Goal: Complete application form

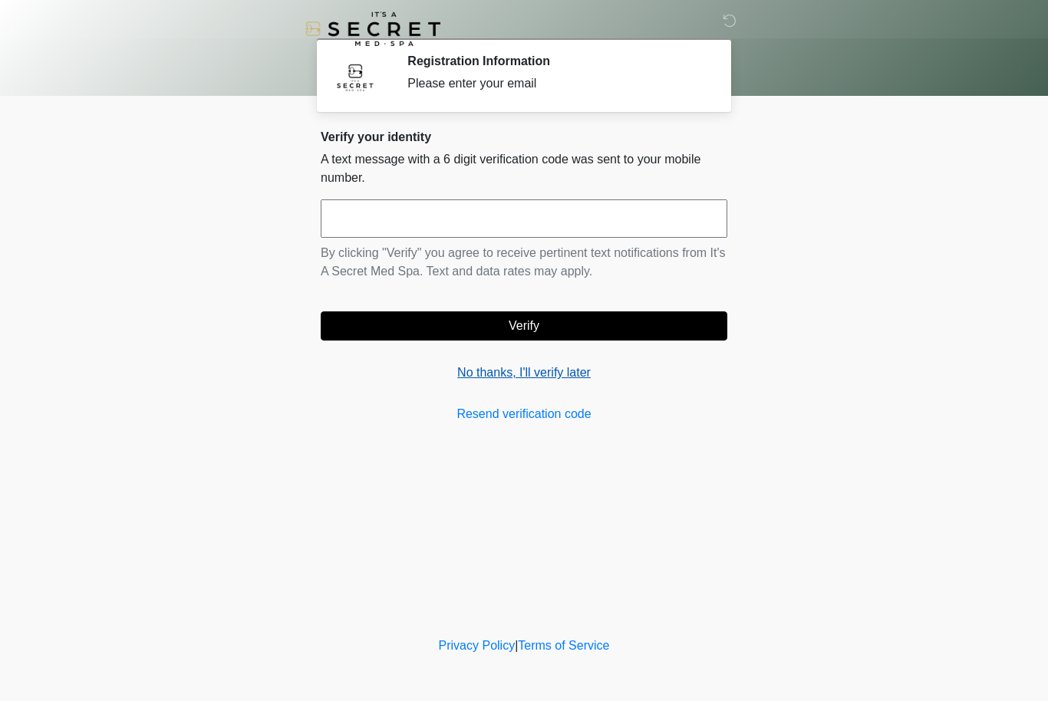
click at [529, 380] on link "No thanks, I'll verify later" at bounding box center [524, 372] width 406 height 18
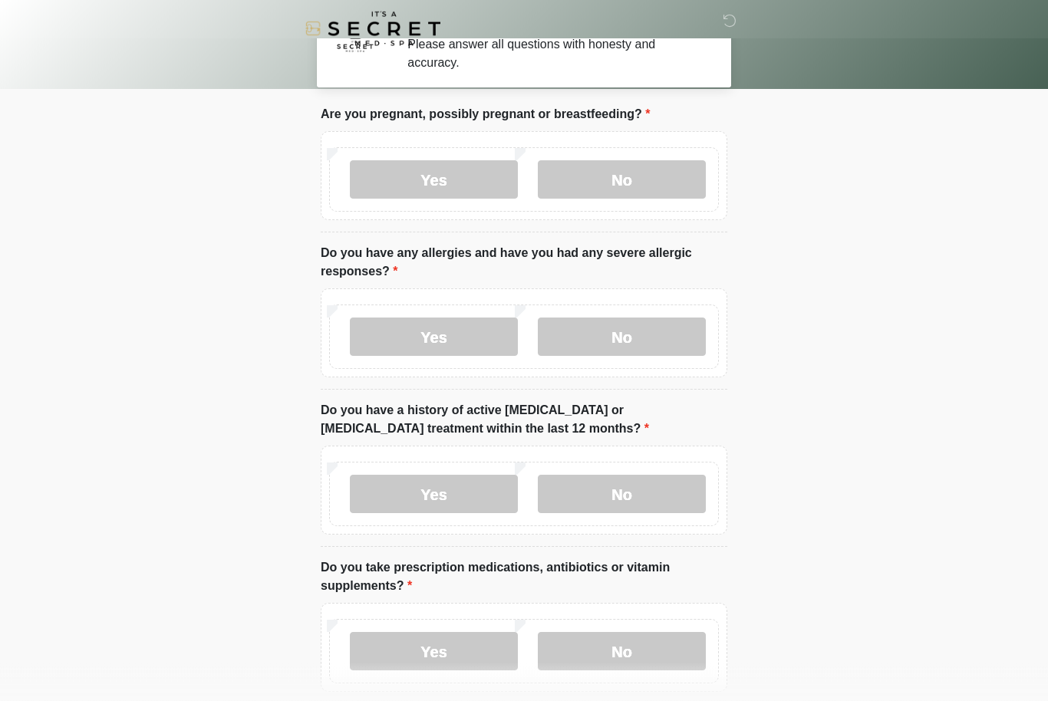
scroll to position [39, 0]
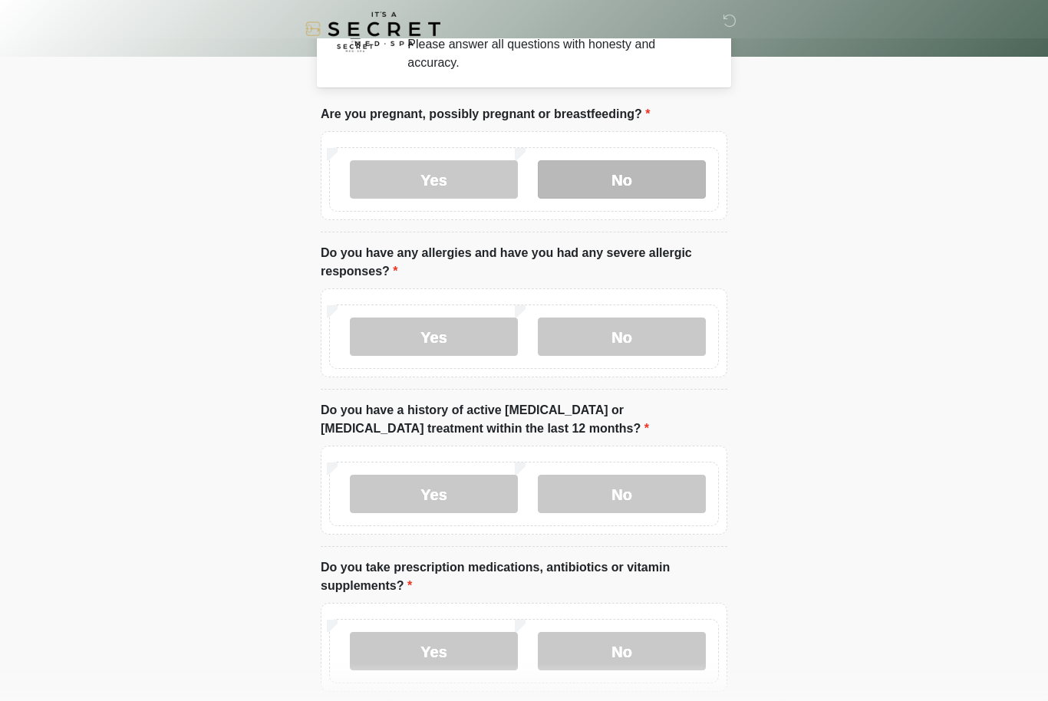
click at [635, 160] on label "No" at bounding box center [622, 179] width 168 height 38
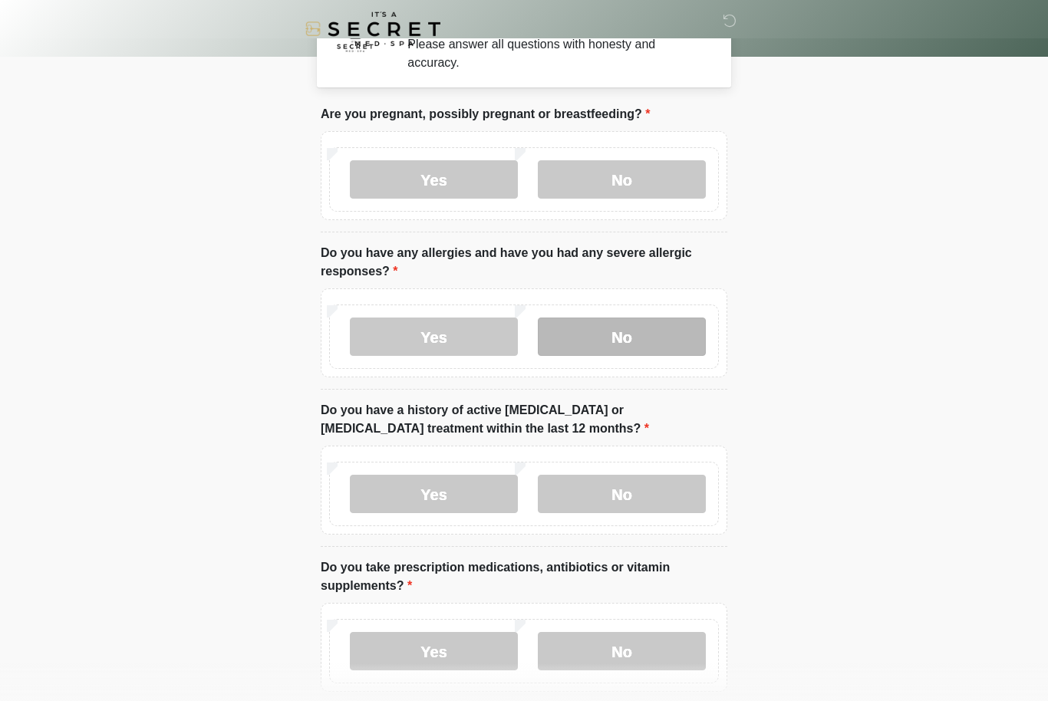
click at [632, 330] on label "No" at bounding box center [622, 336] width 168 height 38
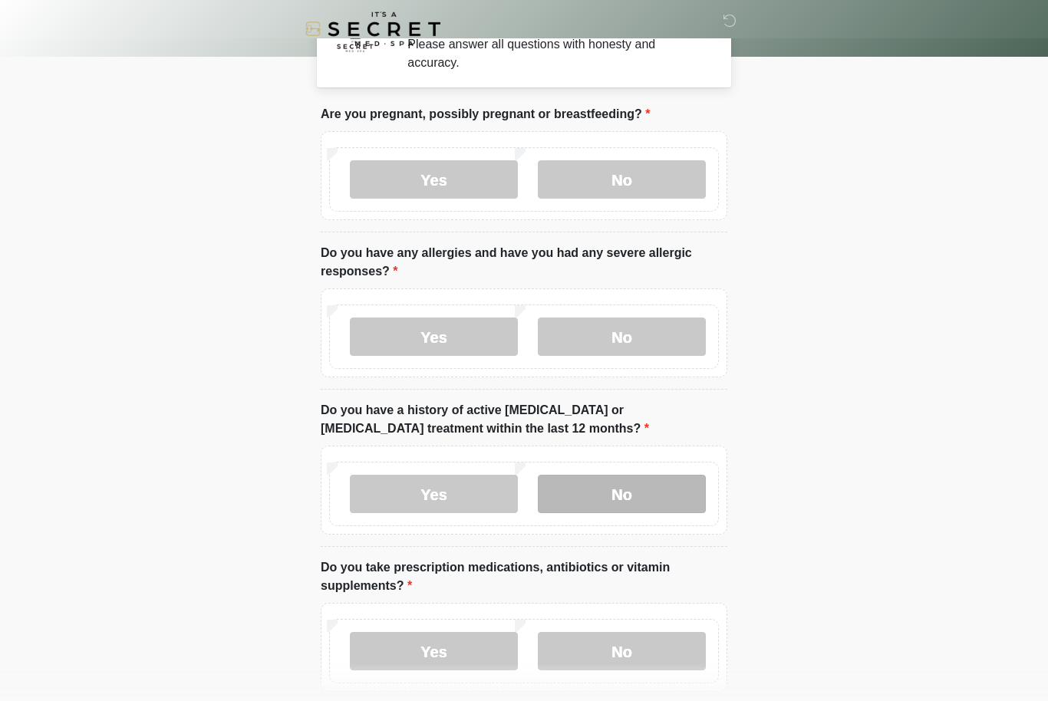
click at [662, 494] on label "No" at bounding box center [622, 494] width 168 height 38
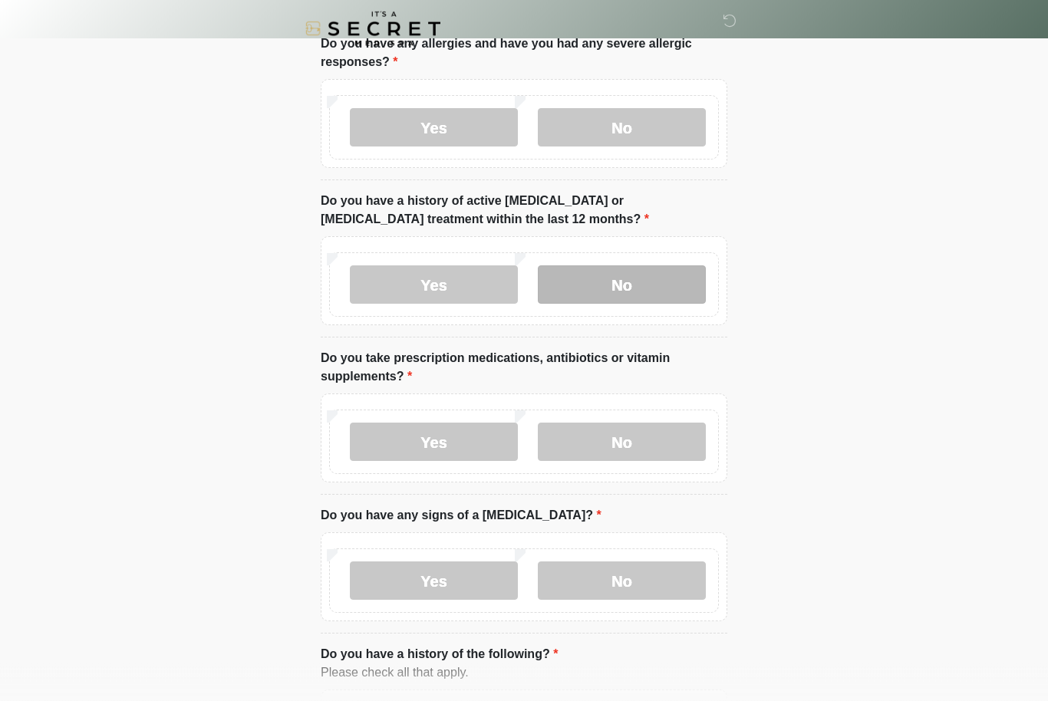
scroll to position [252, 0]
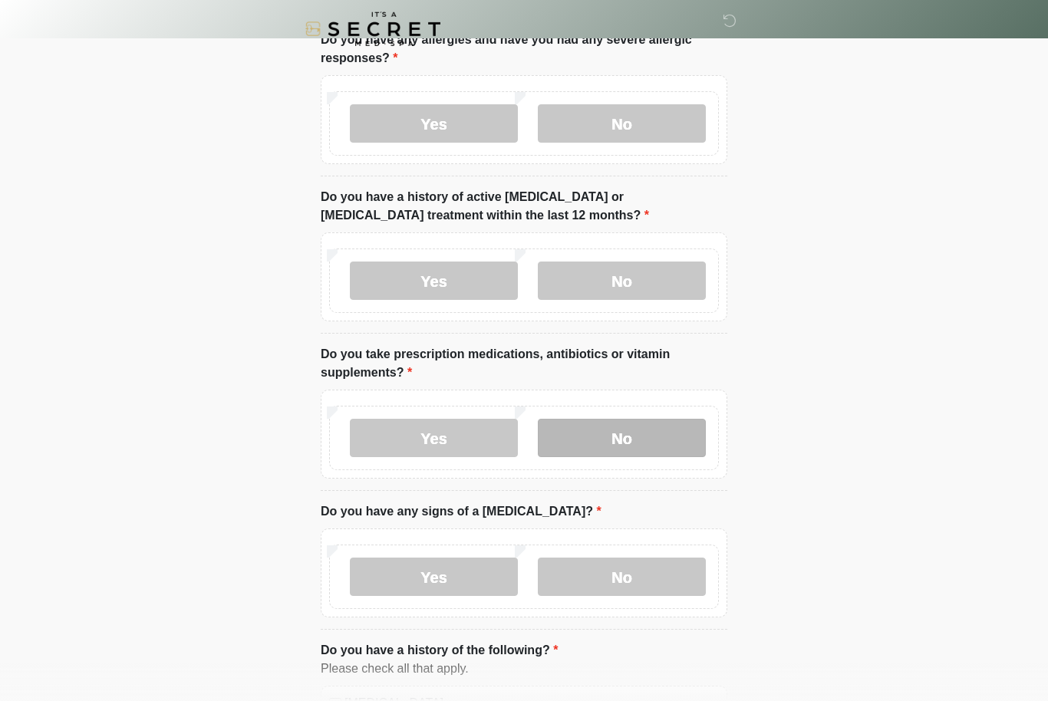
click at [660, 433] on label "No" at bounding box center [622, 438] width 168 height 38
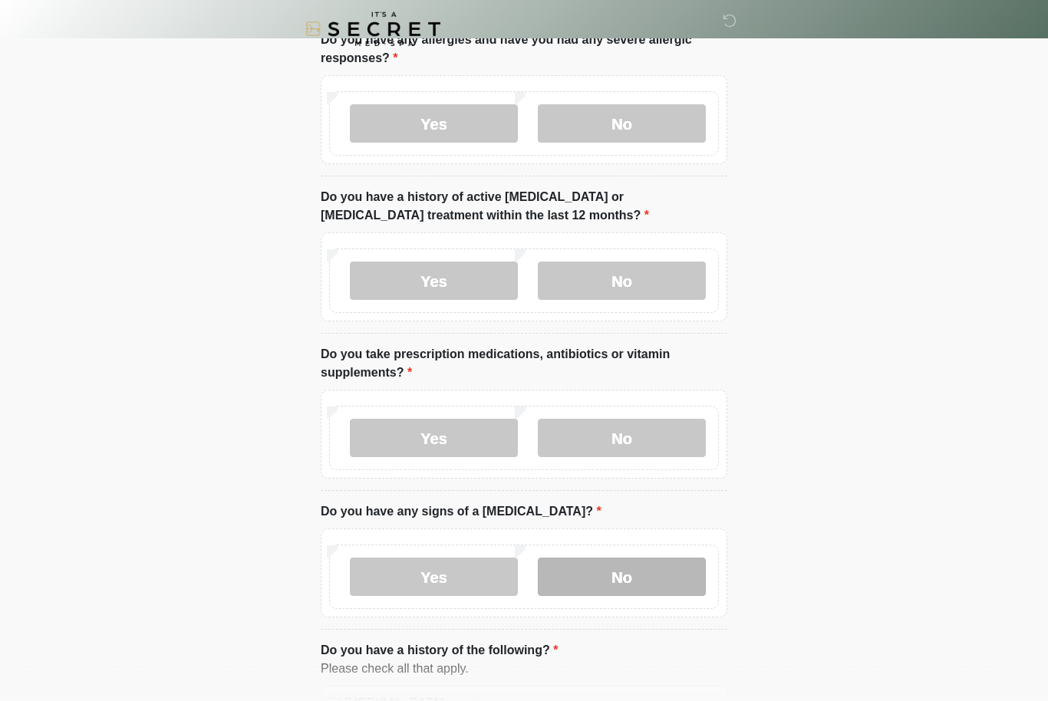
click at [672, 576] on label "No" at bounding box center [622, 577] width 168 height 38
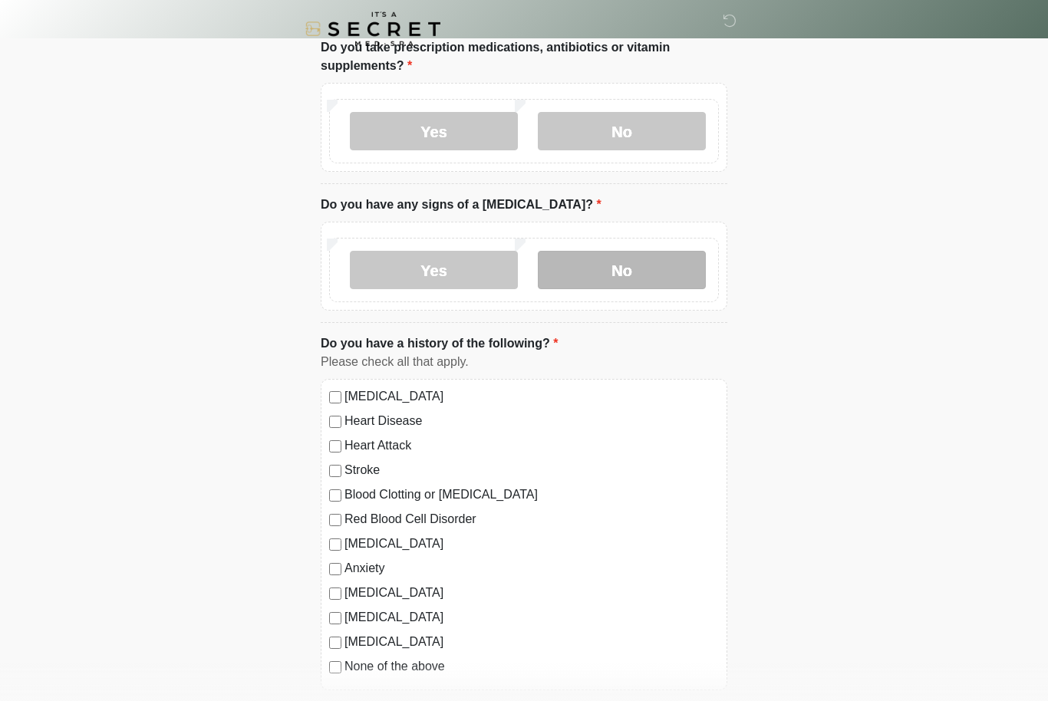
scroll to position [574, 0]
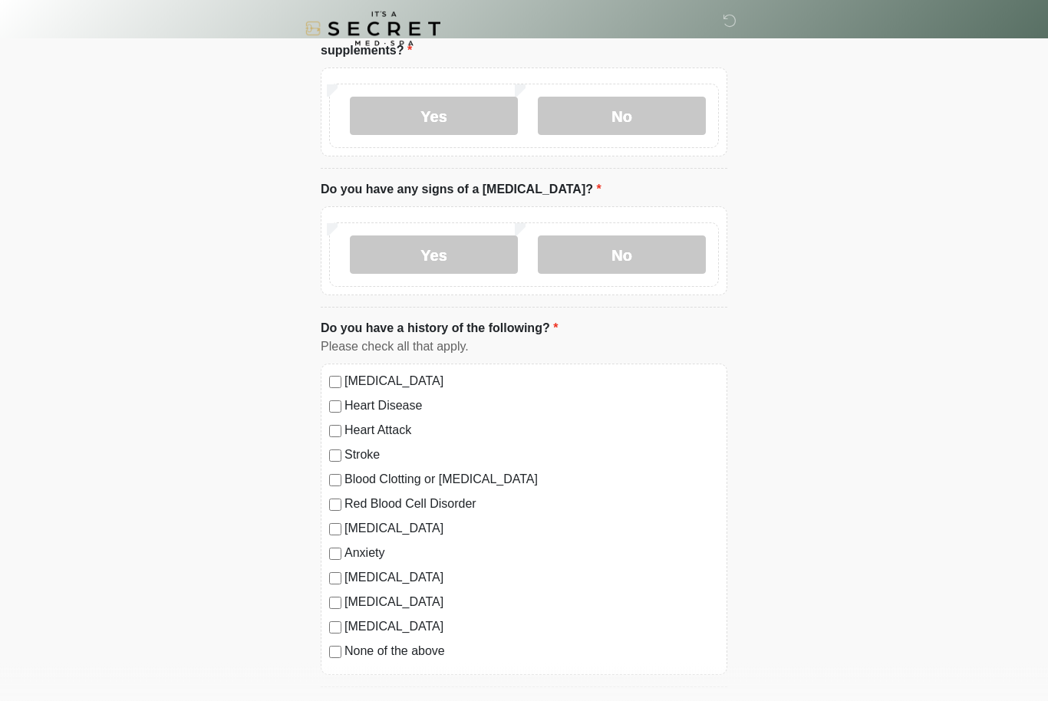
click at [428, 657] on label "None of the above" at bounding box center [531, 652] width 374 height 18
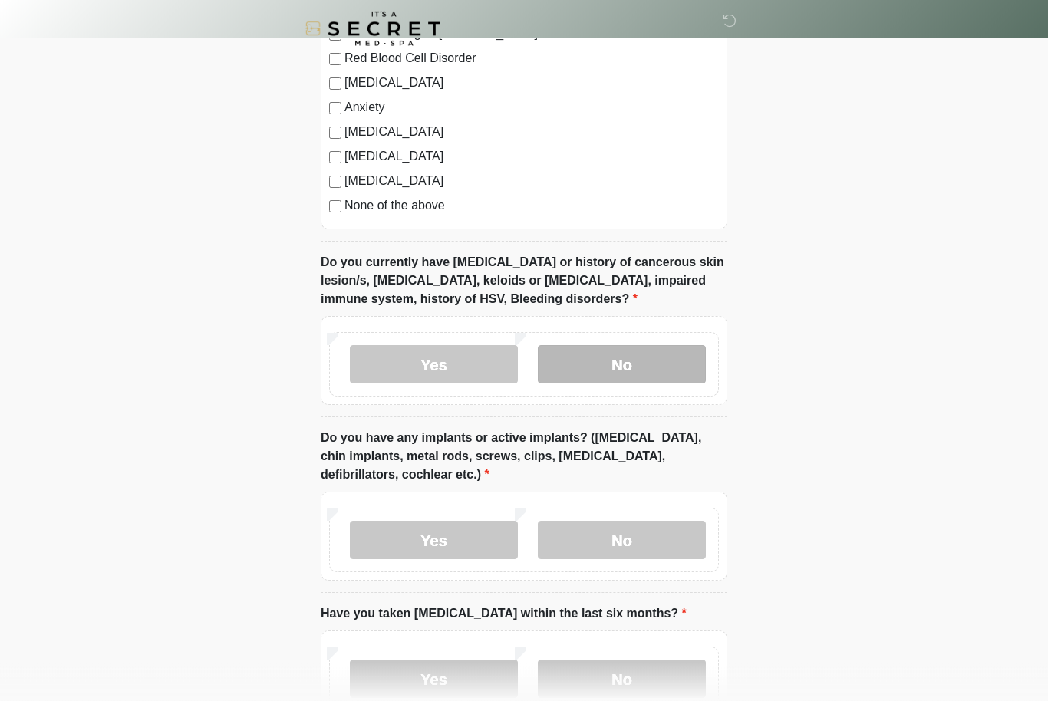
click at [696, 367] on label "No" at bounding box center [622, 365] width 168 height 38
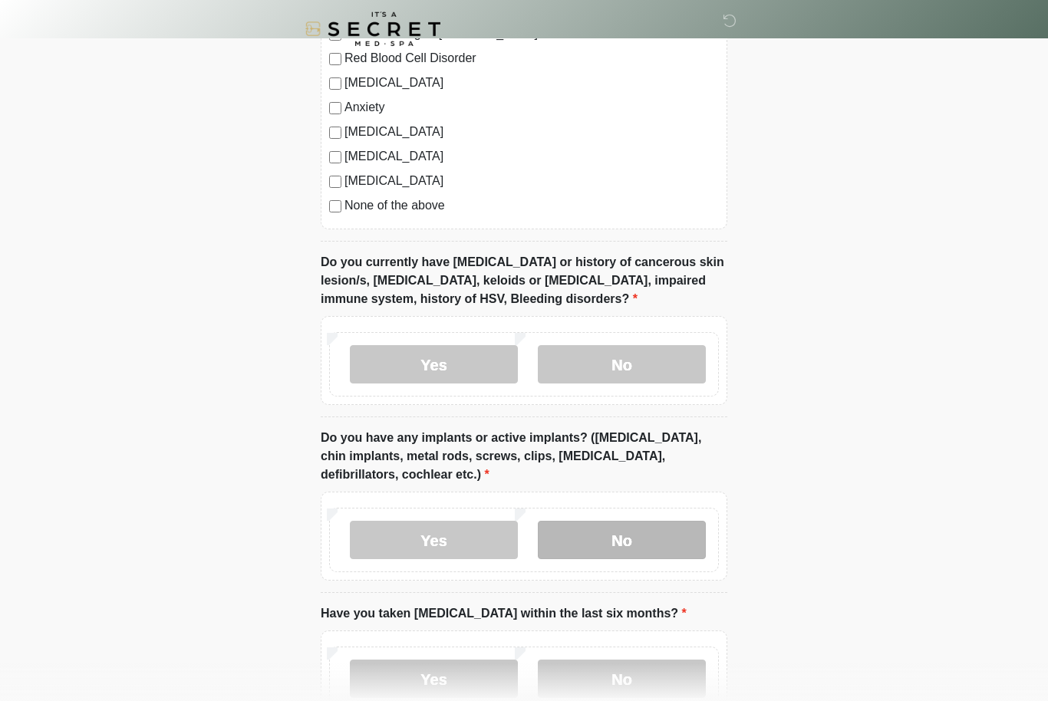
click at [664, 550] on label "No" at bounding box center [622, 540] width 168 height 38
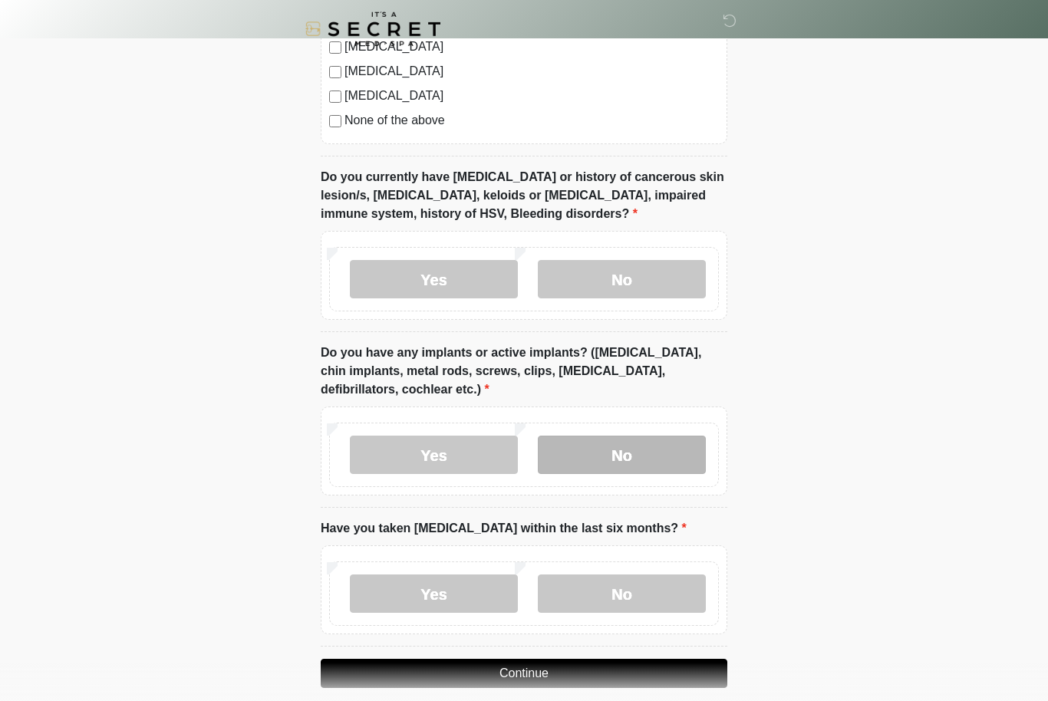
scroll to position [1121, 0]
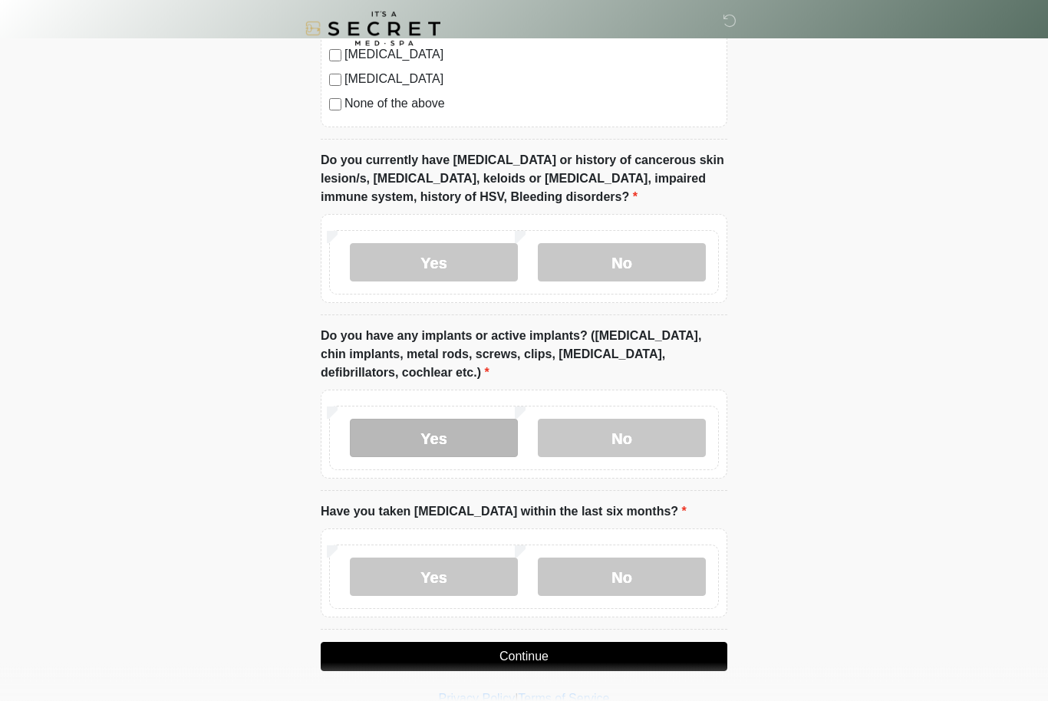
click at [462, 430] on label "Yes" at bounding box center [434, 438] width 168 height 38
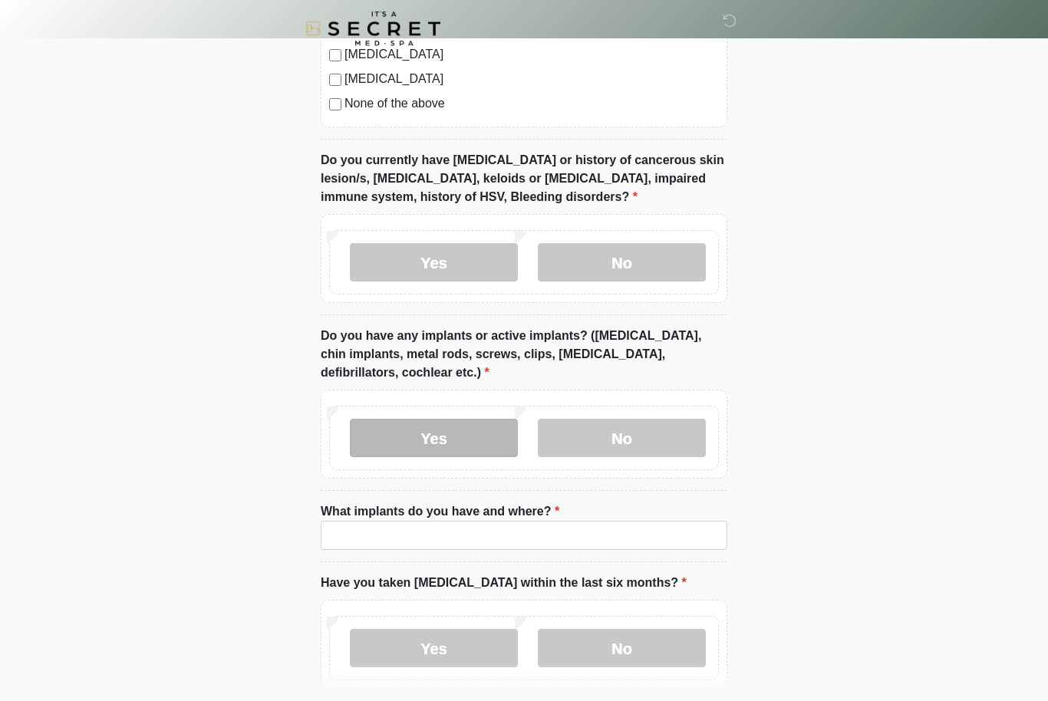
scroll to position [1122, 0]
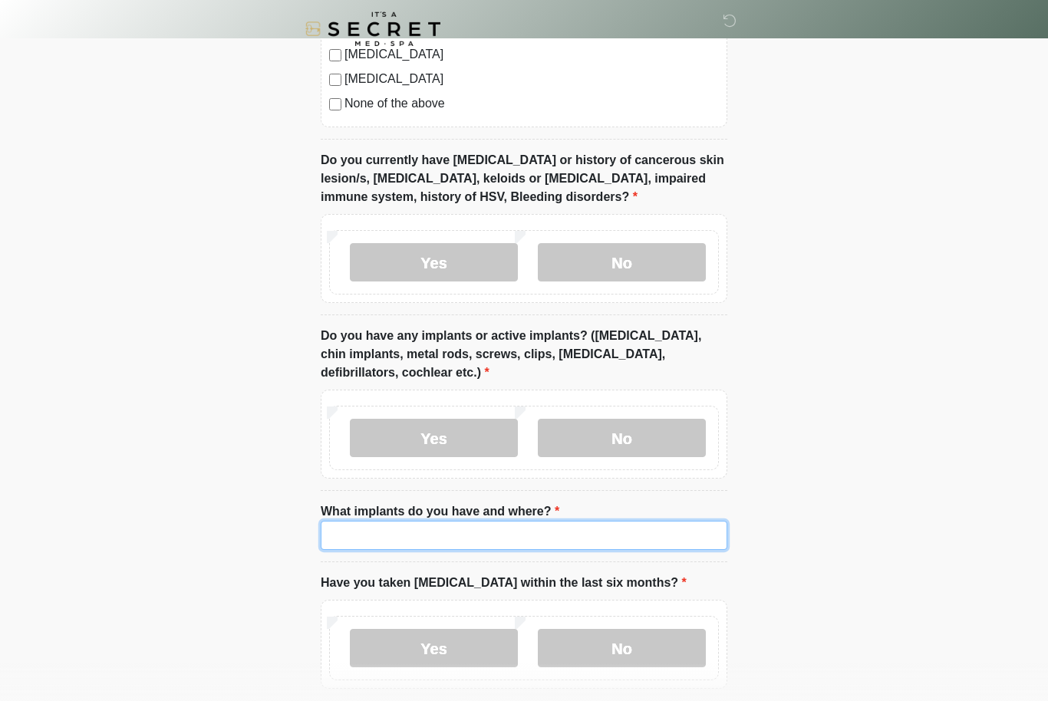
click at [654, 533] on input "What implants do you have and where?" at bounding box center [524, 535] width 406 height 29
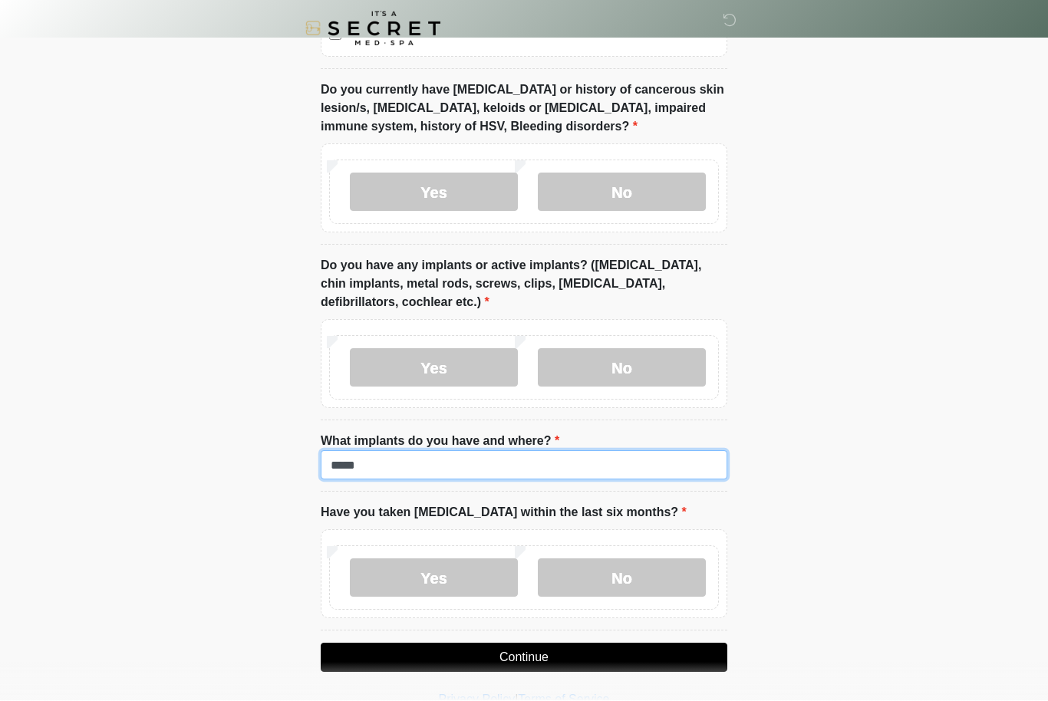
click at [410, 462] on input "*****" at bounding box center [524, 465] width 406 height 29
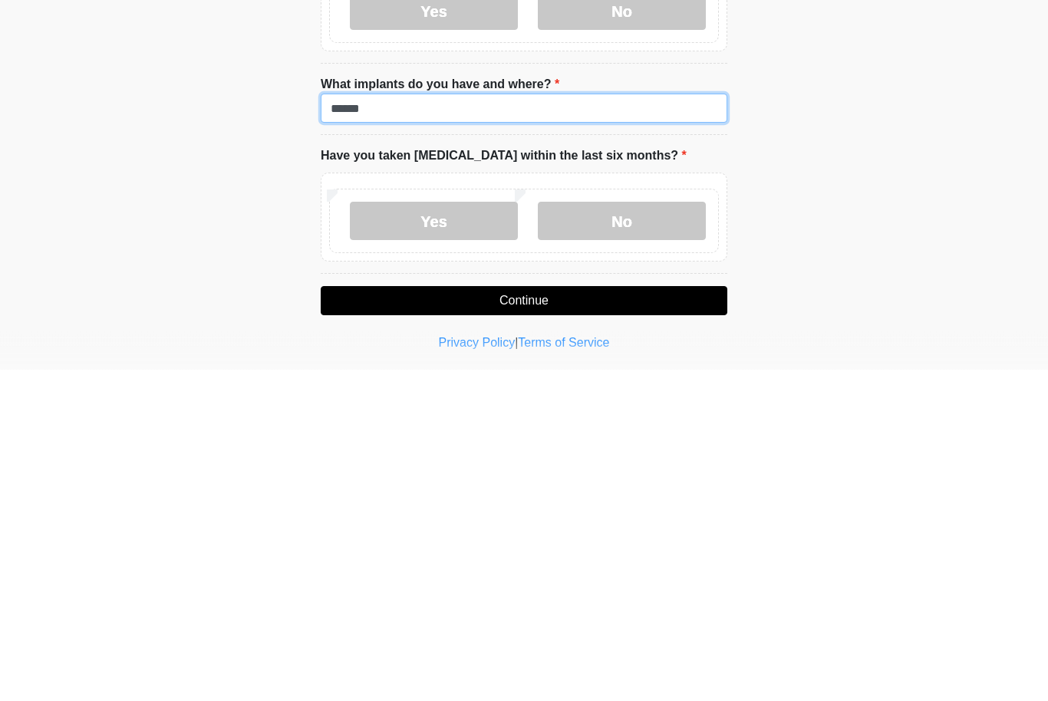
scroll to position [1218, 0]
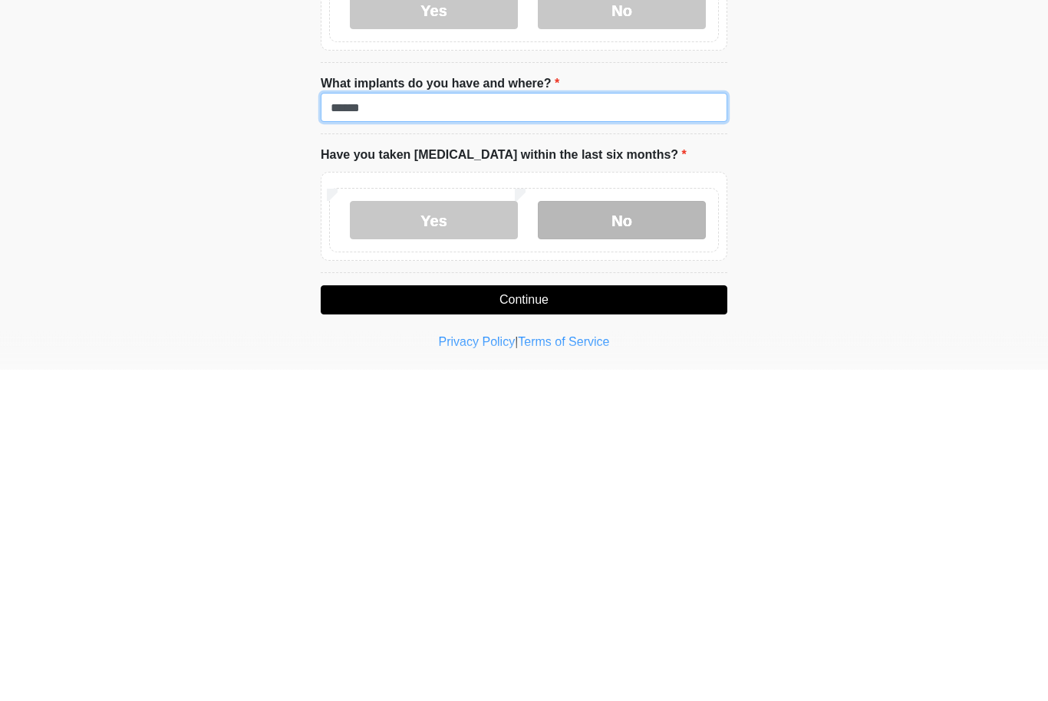
type input "******"
click at [633, 533] on label "No" at bounding box center [622, 552] width 168 height 38
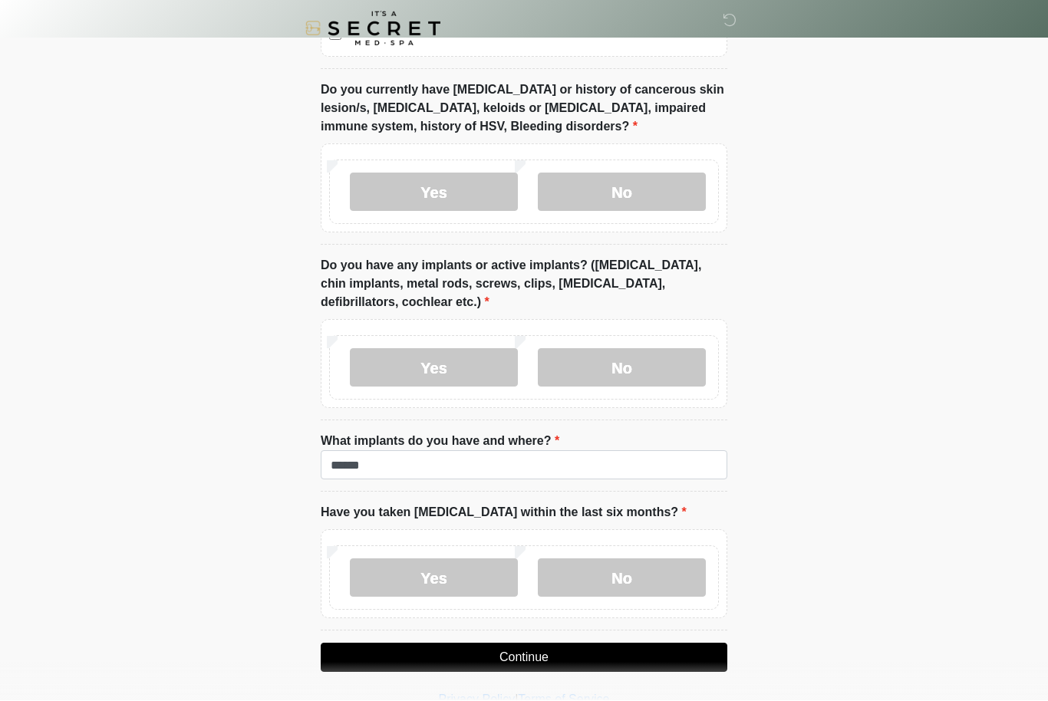
click at [643, 664] on button "Continue" at bounding box center [524, 657] width 406 height 29
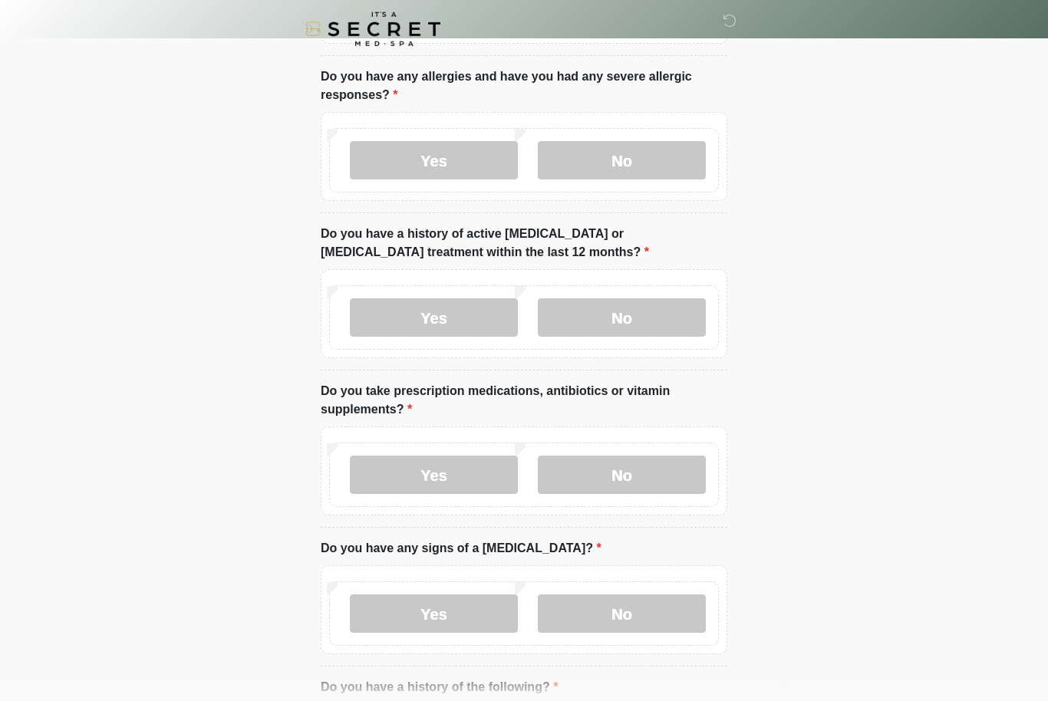
scroll to position [0, 0]
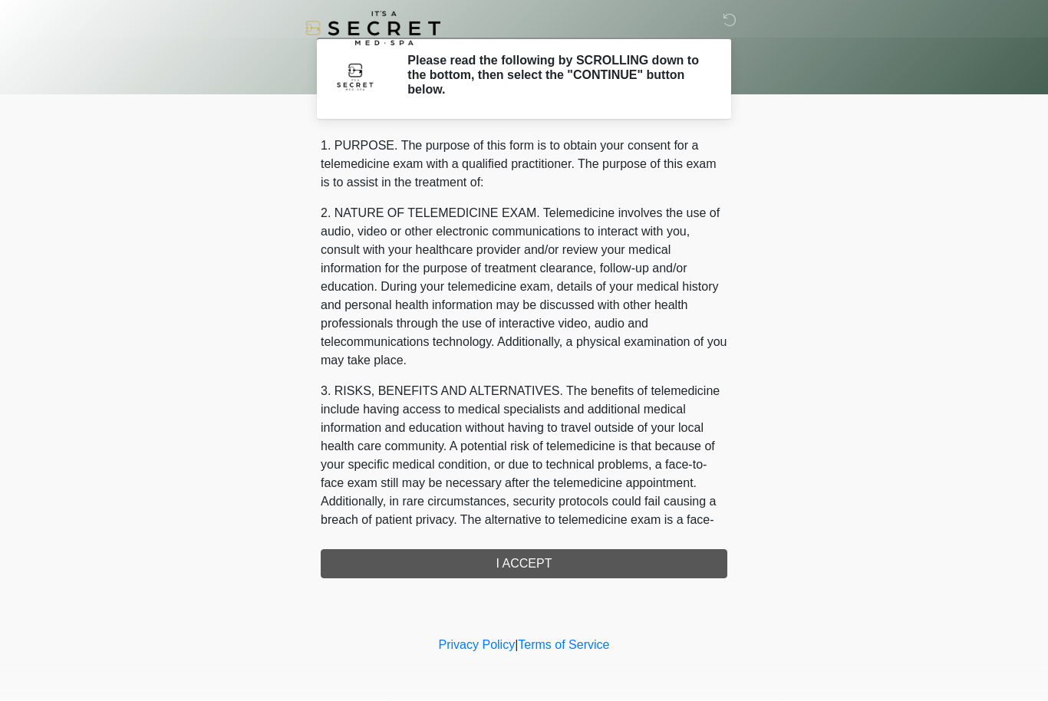
click at [660, 552] on div "1. PURPOSE. The purpose of this form is to obtain your consent for a telemedici…" at bounding box center [524, 358] width 406 height 442
click at [554, 560] on div "1. PURPOSE. The purpose of this form is to obtain your consent for a telemedici…" at bounding box center [524, 358] width 406 height 442
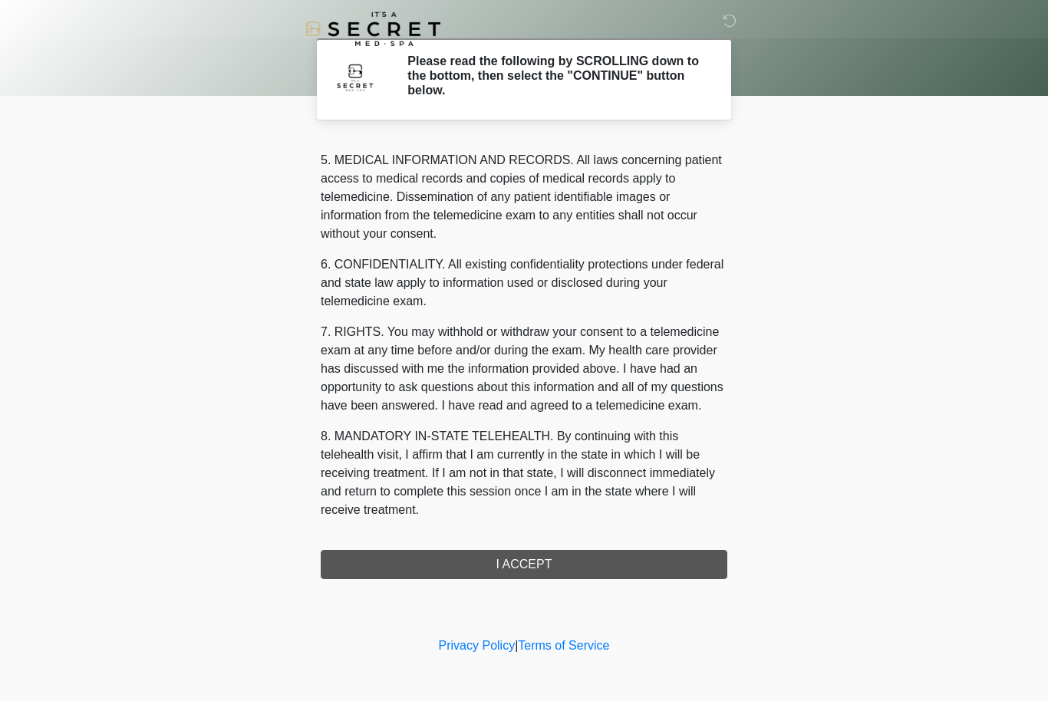
scroll to position [532, 0]
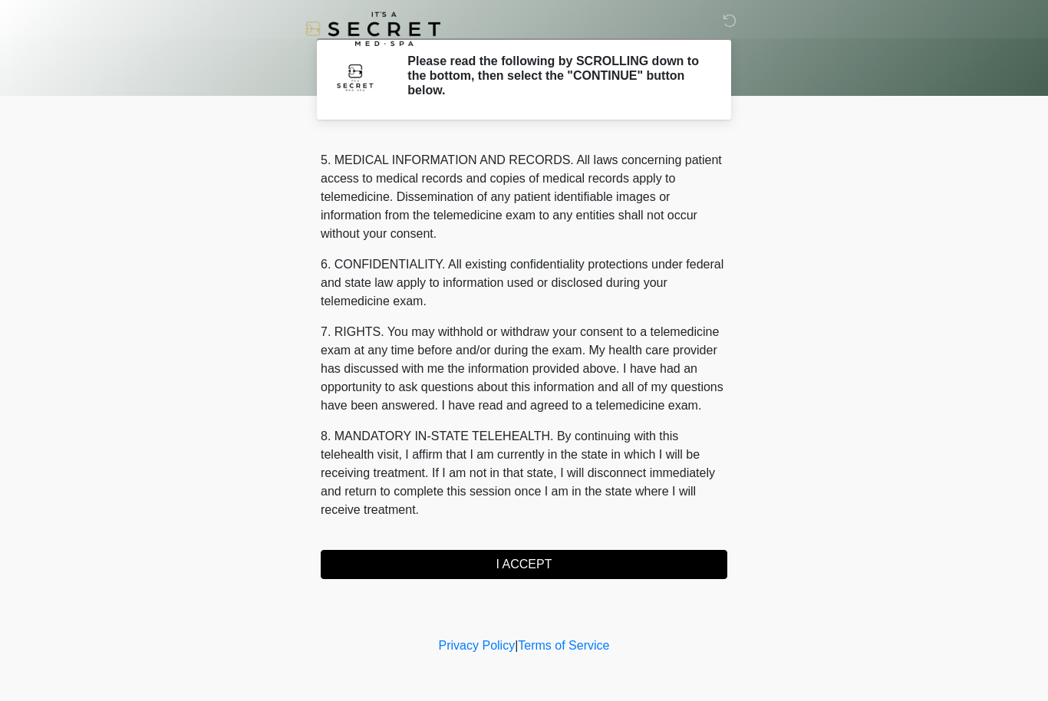
click at [581, 558] on button "I ACCEPT" at bounding box center [524, 564] width 406 height 29
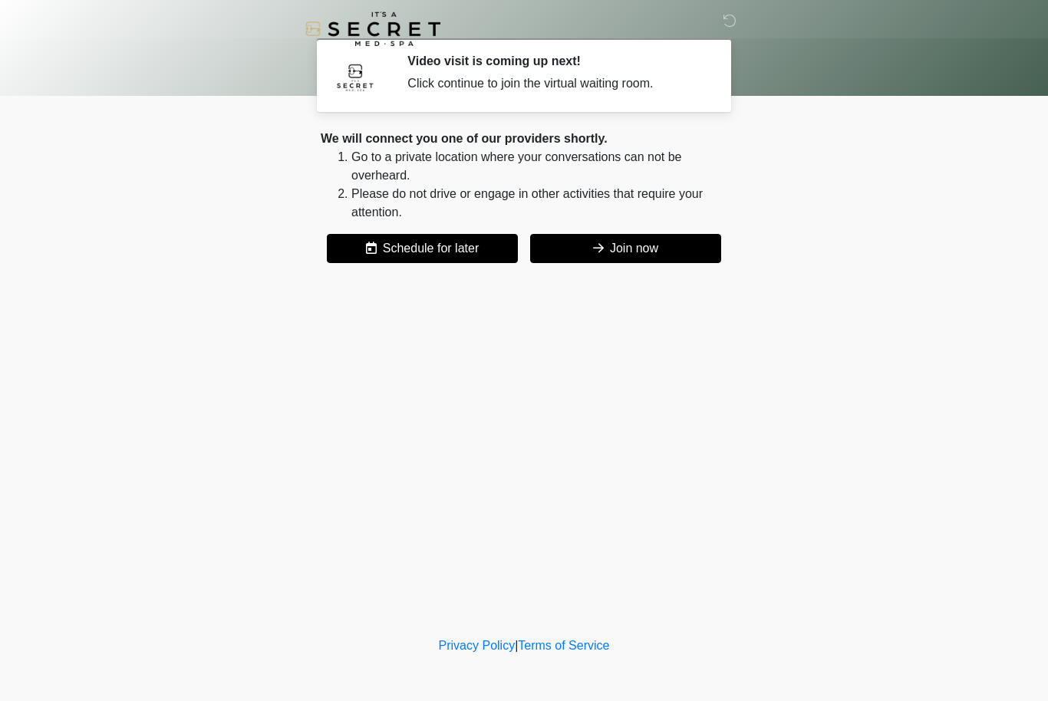
click at [681, 244] on button "Join now" at bounding box center [625, 248] width 191 height 29
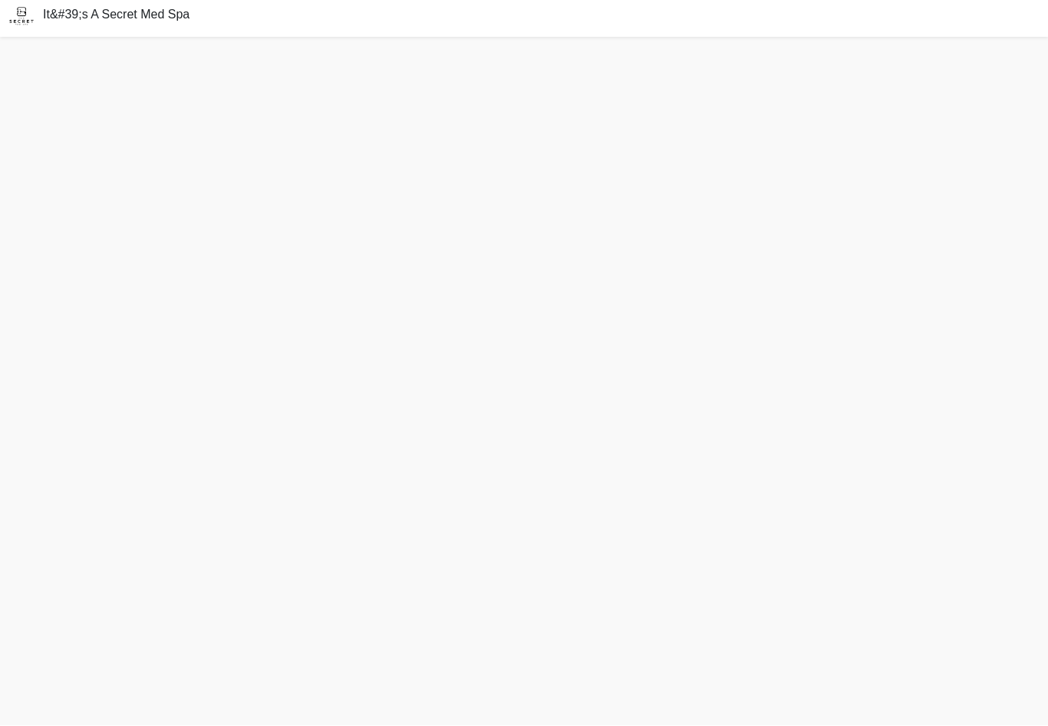
scroll to position [26, 0]
